Goal: Transaction & Acquisition: Purchase product/service

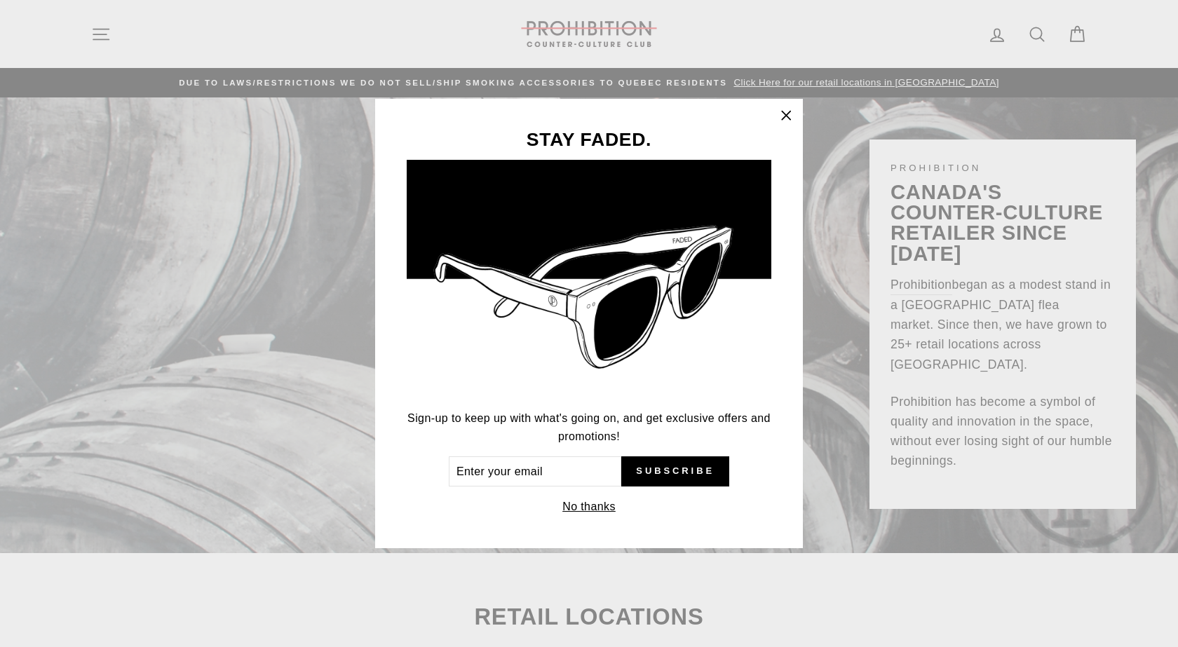
click at [791, 116] on icon "button" at bounding box center [786, 116] width 20 height 20
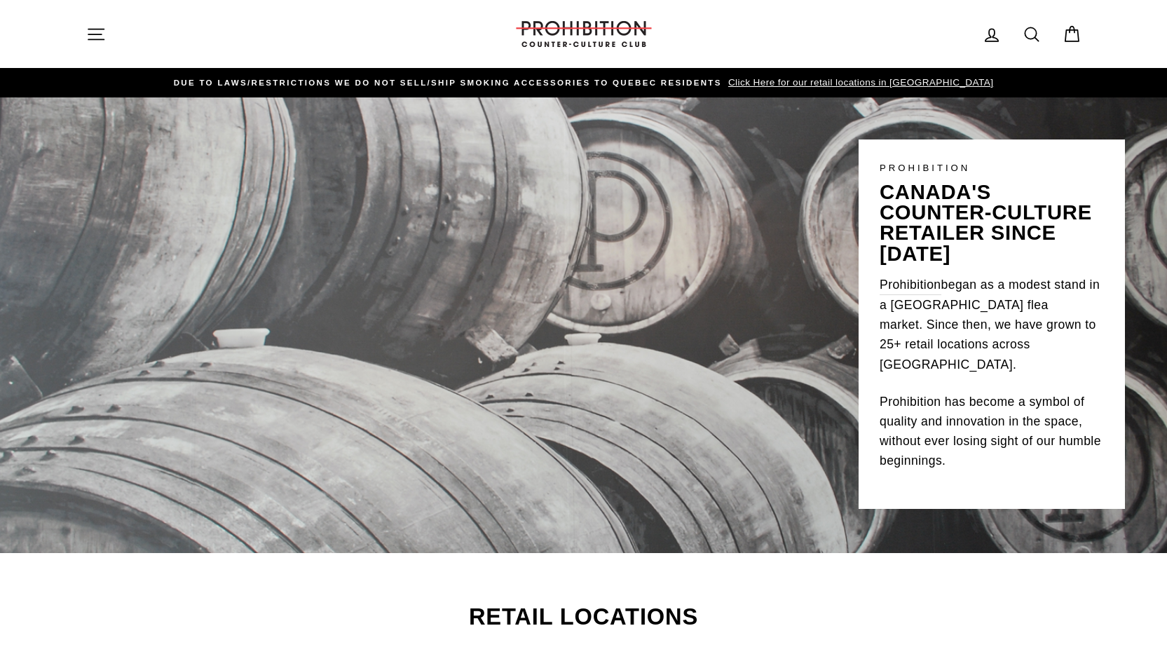
click at [107, 30] on button "Site navigation" at bounding box center [96, 34] width 36 height 30
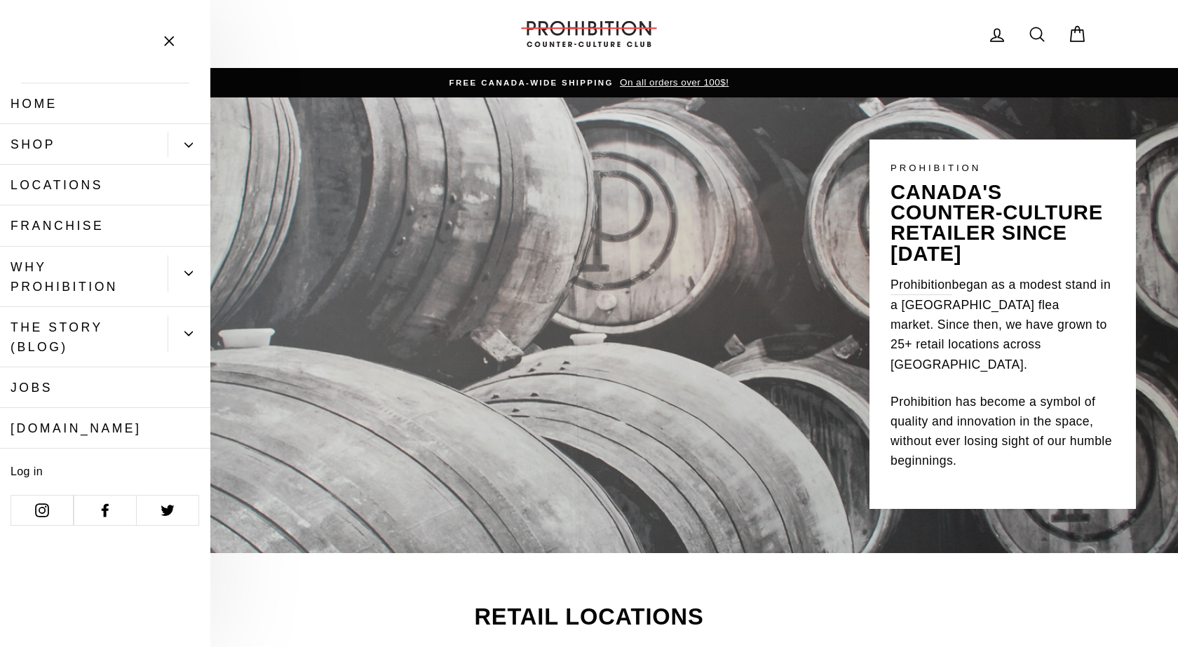
click at [177, 138] on button "Primary" at bounding box center [189, 145] width 43 height 25
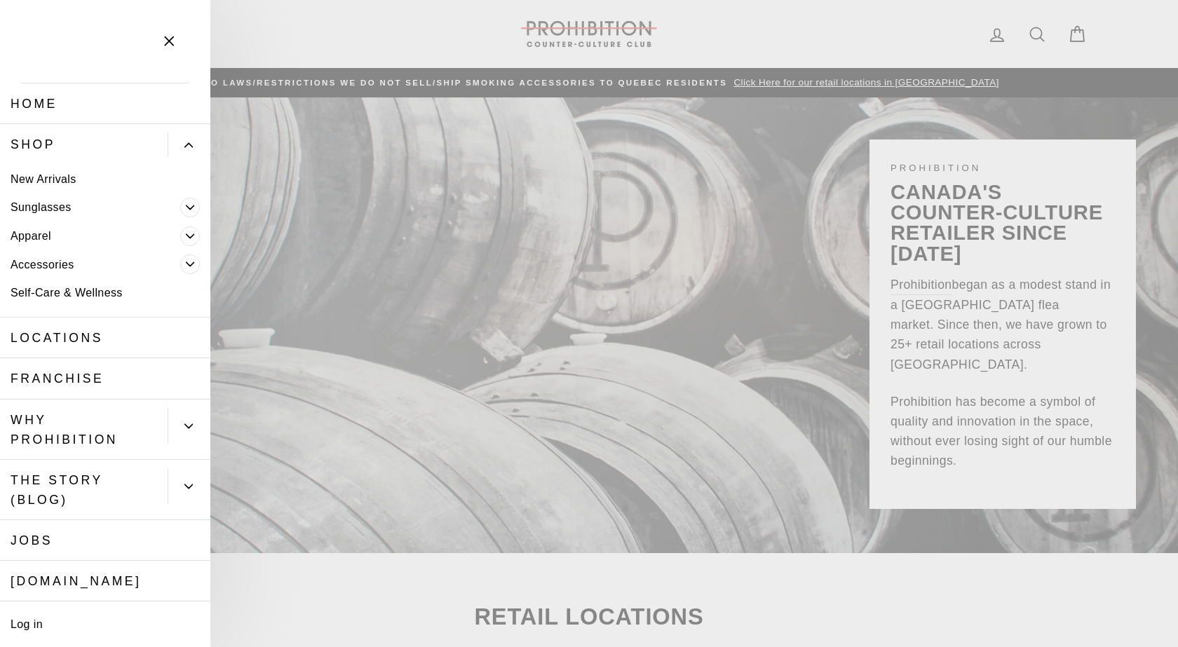
click at [100, 133] on link "Shop" at bounding box center [84, 144] width 168 height 41
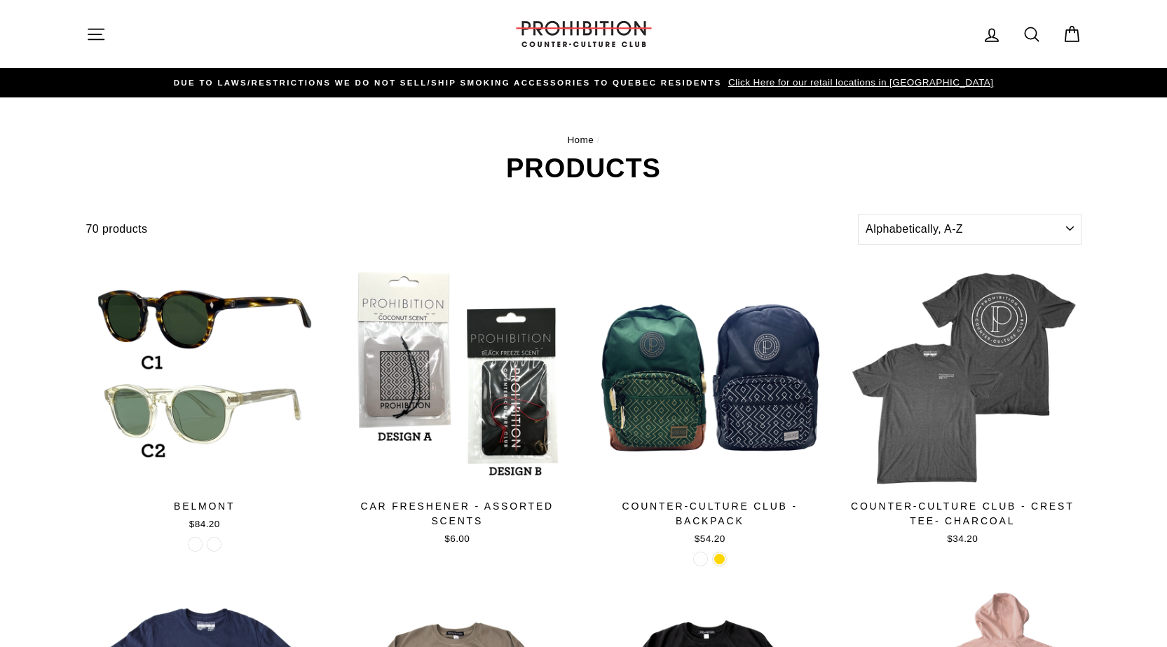
click at [97, 29] on icon "button" at bounding box center [95, 34] width 15 height 11
